Goal: Transaction & Acquisition: Subscribe to service/newsletter

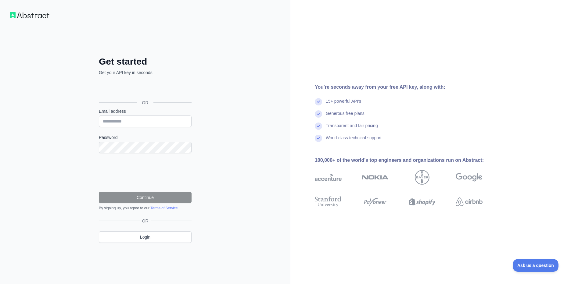
click at [14, 147] on div "Get started Get your API key in seconds OR Email address Password Continue By s…" at bounding box center [145, 142] width 290 height 284
click at [324, 244] on div "You're seconds away from your free API key, along with: 15+ powerful API's Gene…" at bounding box center [430, 142] width 281 height 284
click at [137, 241] on link "Login" at bounding box center [145, 238] width 93 height 12
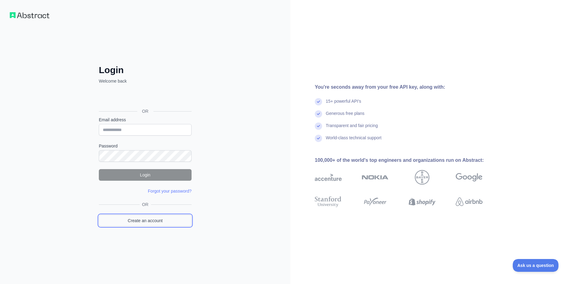
click at [140, 223] on link "Create an account" at bounding box center [145, 221] width 93 height 12
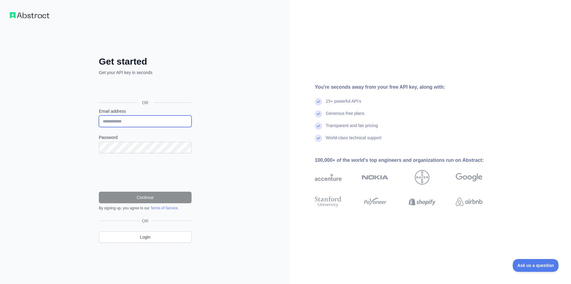
click at [130, 124] on input "Email address" at bounding box center [145, 122] width 93 height 12
click at [78, 130] on div "Get started Get your API key in seconds OR Email address Password Continue By s…" at bounding box center [145, 142] width 290 height 284
click at [304, 61] on div "You're seconds away from your free API key, along with: 15+ powerful API's Gene…" at bounding box center [430, 142] width 281 height 284
click at [50, 15] on div "Get started Get your API key in seconds OR Email address Password Continue By s…" at bounding box center [145, 142] width 290 height 284
